Goal: Navigation & Orientation: Find specific page/section

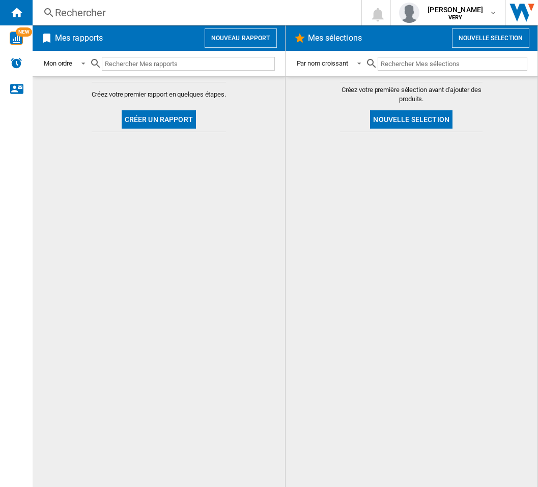
click at [402, 258] on div at bounding box center [412, 309] width 232 height 345
click at [365, 308] on div at bounding box center [412, 309] width 232 height 345
click at [358, 238] on div at bounding box center [412, 309] width 232 height 345
